Goal: Entertainment & Leisure: Consume media (video, audio)

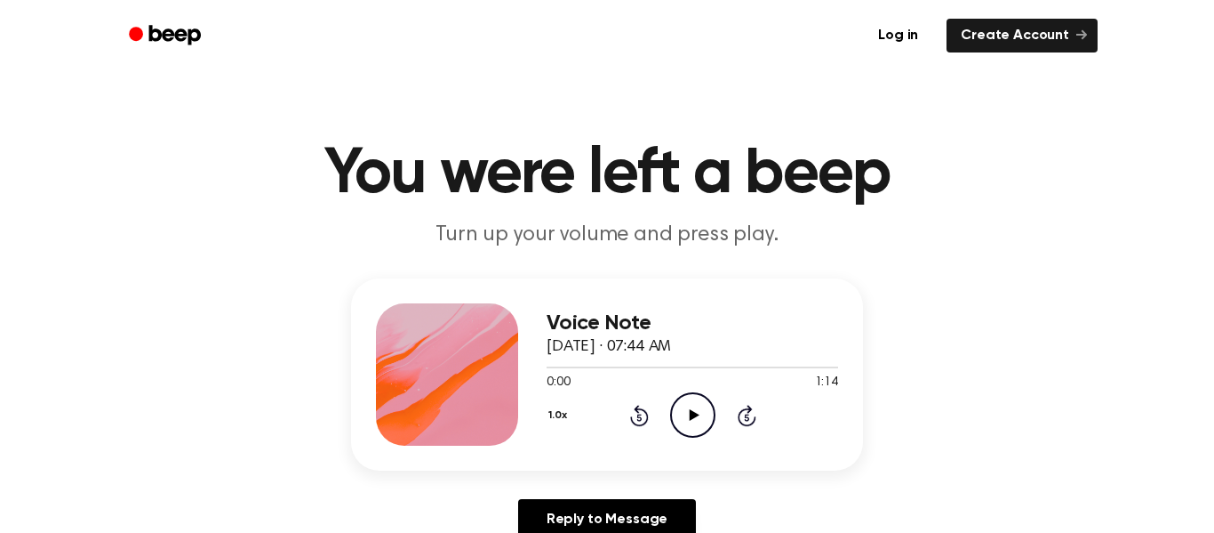
click at [702, 423] on icon "Play Audio" at bounding box center [692, 414] width 45 height 45
click at [688, 420] on icon "Play Audio" at bounding box center [692, 414] width 45 height 45
click at [689, 414] on icon at bounding box center [694, 415] width 10 height 12
click at [700, 416] on icon "Play Audio" at bounding box center [692, 414] width 45 height 45
